Goal: Information Seeking & Learning: Get advice/opinions

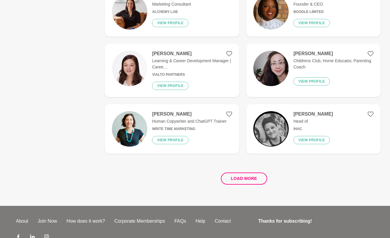
scroll to position [1102, 0]
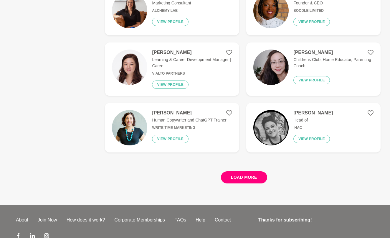
click at [257, 172] on button "Load more" at bounding box center [244, 177] width 46 height 12
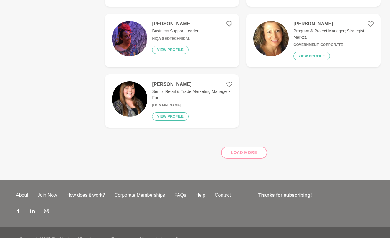
scroll to position [2202, 0]
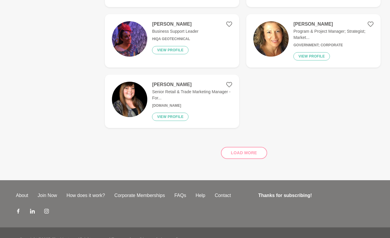
click at [250, 144] on div "Load more" at bounding box center [243, 151] width 276 height 36
click at [251, 138] on div "Load more" at bounding box center [243, 151] width 276 height 36
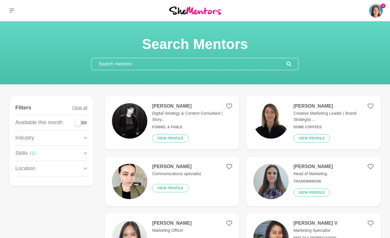
scroll to position [0, 0]
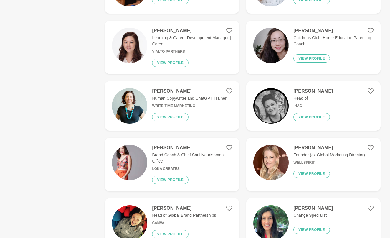
scroll to position [1125, 0]
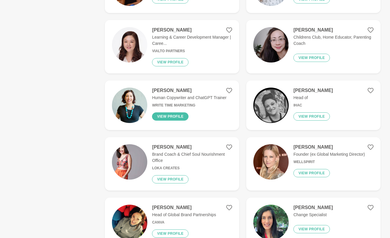
click at [177, 112] on button "View profile" at bounding box center [170, 116] width 37 height 8
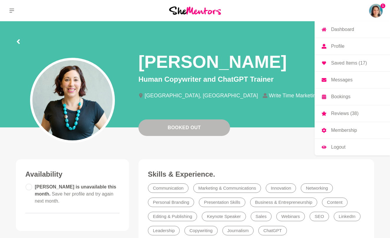
click at [378, 10] on img at bounding box center [376, 11] width 14 height 14
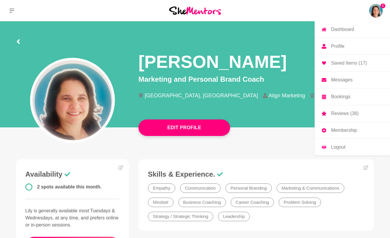
click at [347, 82] on p "Messages" at bounding box center [342, 79] width 22 height 5
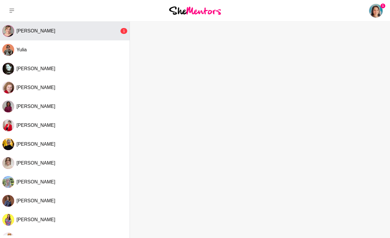
click at [110, 34] on button "Ruth Slade 1" at bounding box center [65, 31] width 130 height 19
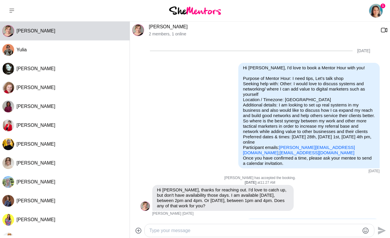
scroll to position [273, 0]
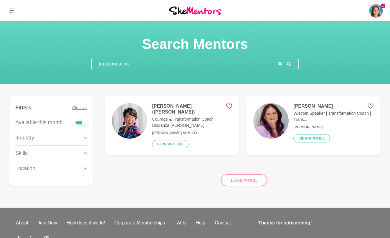
click at [250, 171] on div "Load more" at bounding box center [243, 178] width 276 height 36
click at [243, 173] on div "Load more" at bounding box center [243, 178] width 276 height 36
click at [80, 124] on div at bounding box center [81, 122] width 12 height 8
click at [80, 121] on div at bounding box center [81, 123] width 12 height 4
checkbox input "false"
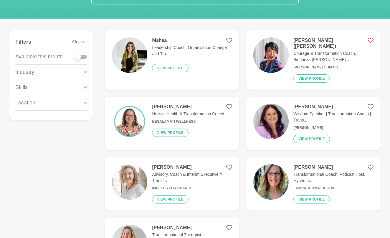
scroll to position [67, 0]
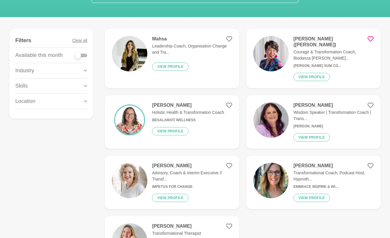
click at [370, 39] on icon at bounding box center [371, 39] width 6 height 6
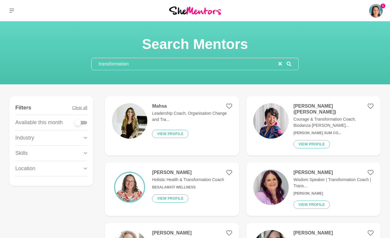
scroll to position [0, 0]
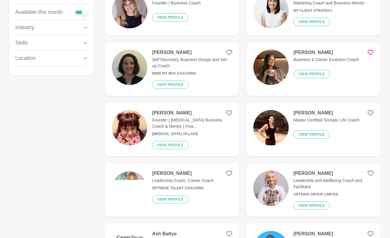
scroll to position [111, 0]
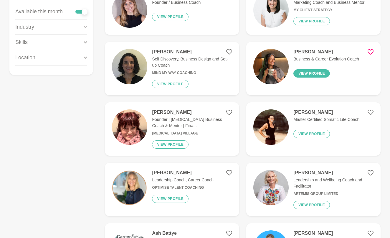
click at [311, 75] on button "View profile" at bounding box center [311, 73] width 37 height 8
